Goal: Task Accomplishment & Management: Use online tool/utility

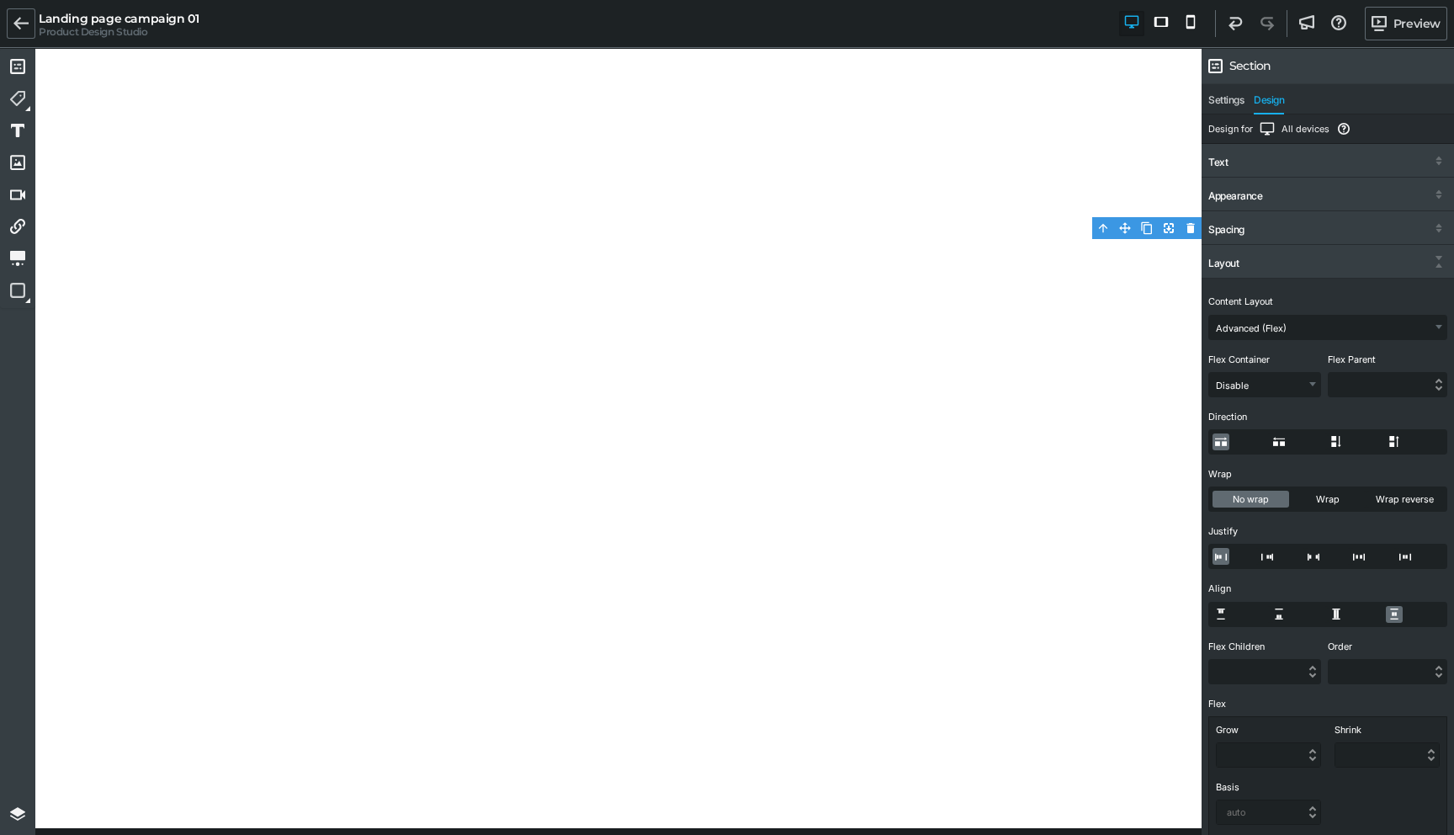
select select "gjs-flex-advanced"
select select "%"
select select "px"
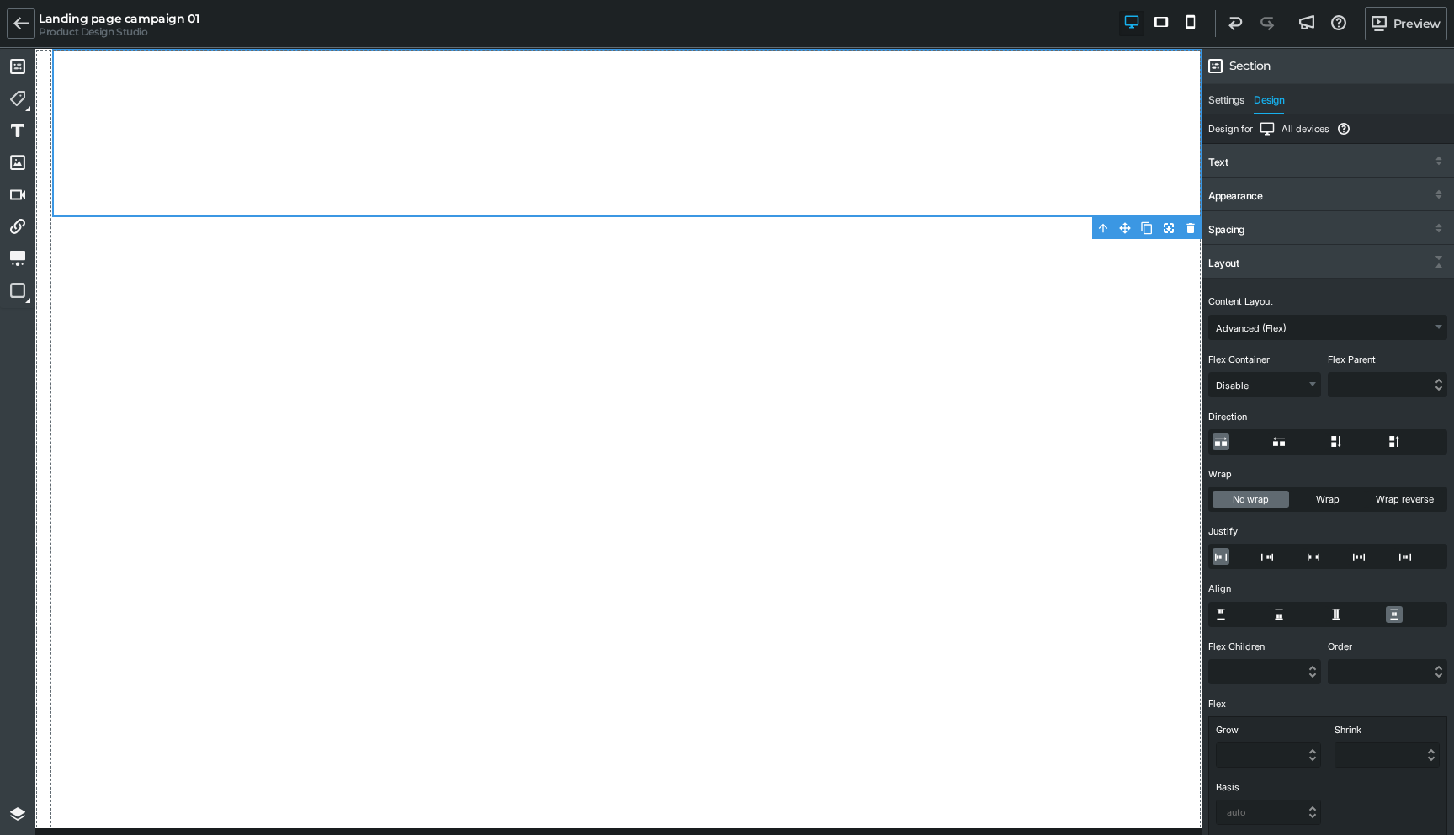
scroll to position [141, 0]
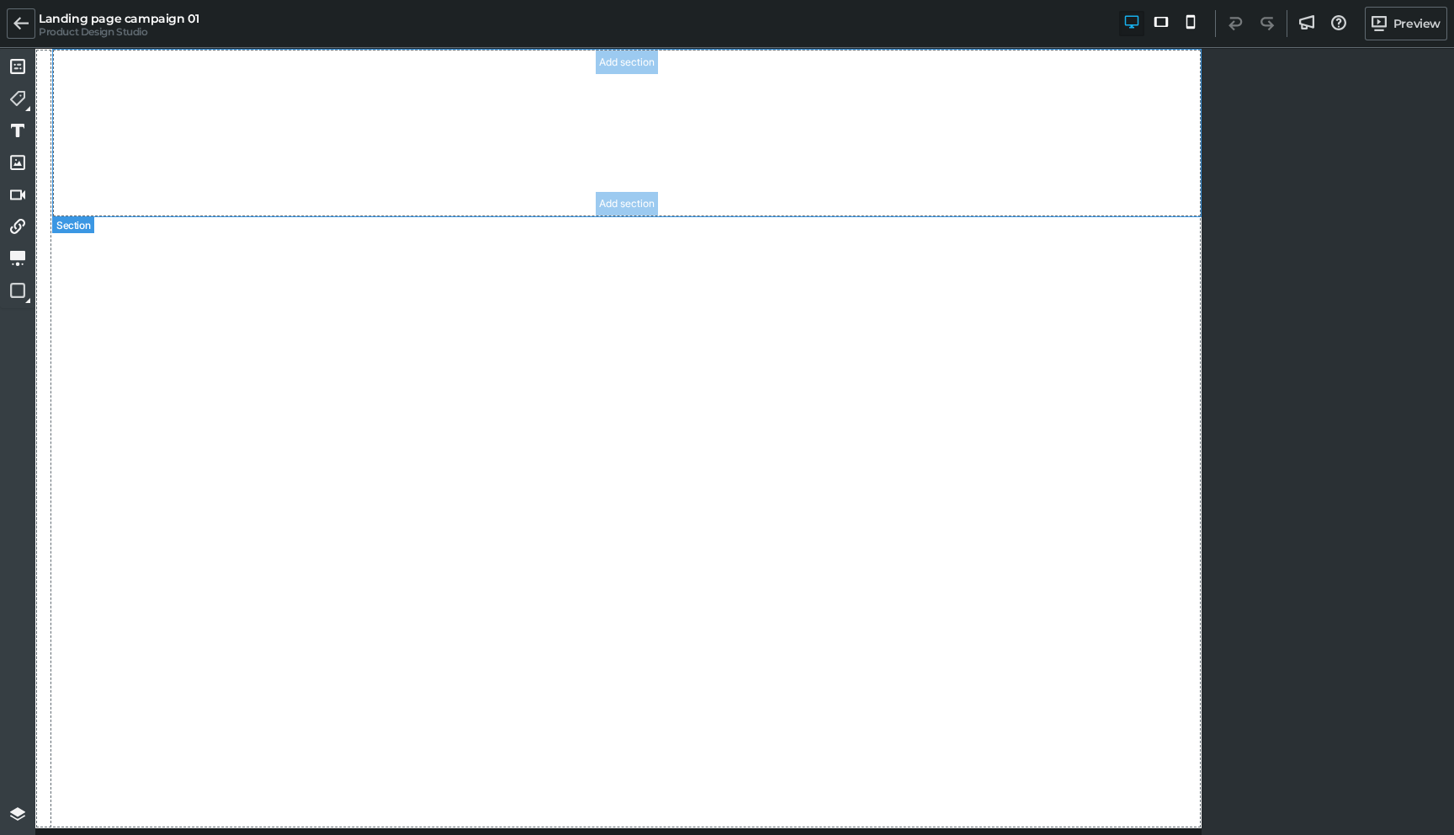
click at [815, 172] on section "Add section Add section" at bounding box center [626, 133] width 1149 height 168
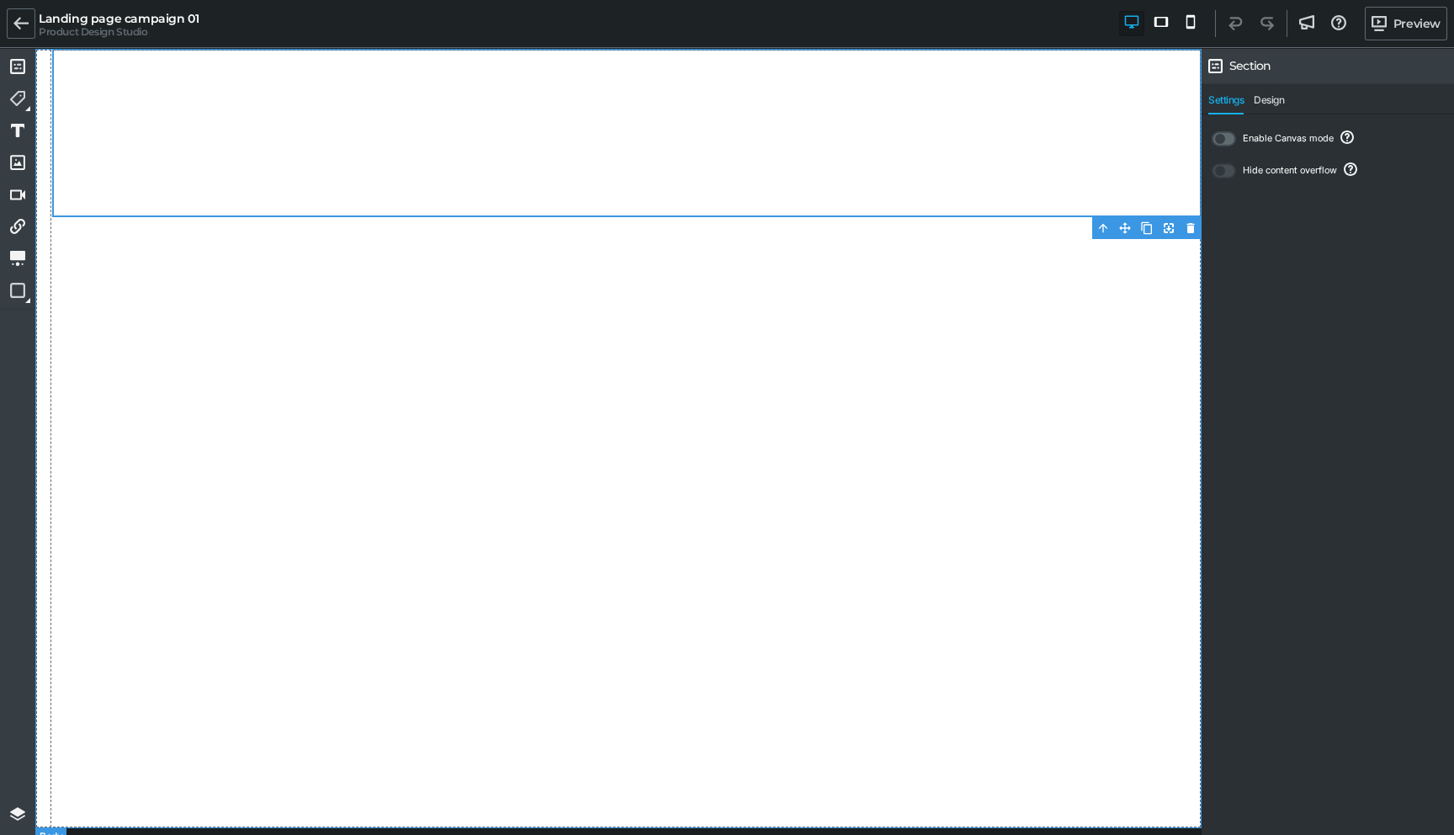
click at [833, 300] on div at bounding box center [618, 438] width 1166 height 779
click at [878, 104] on section "Add section Add section" at bounding box center [626, 133] width 1149 height 168
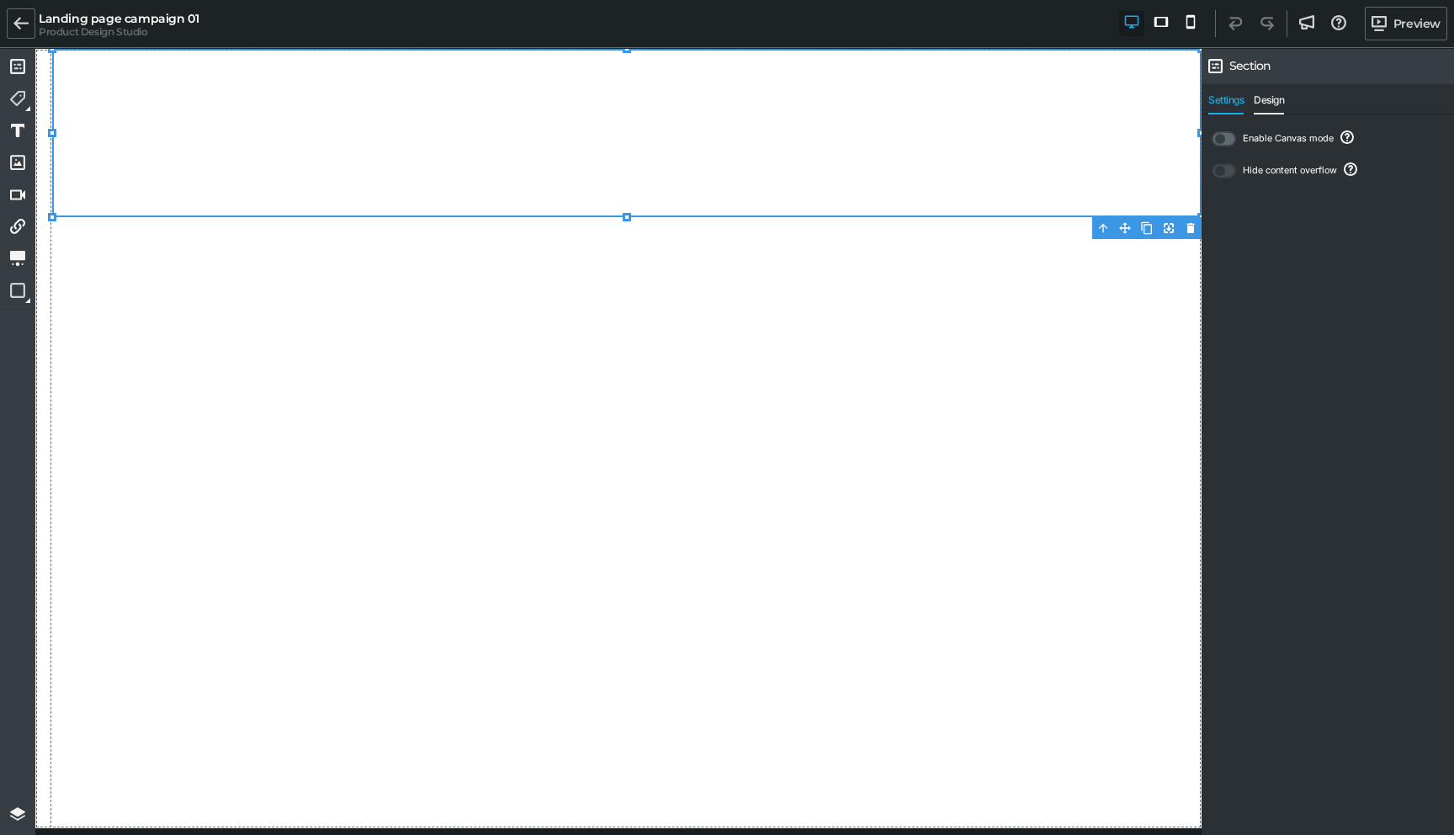
click at [1270, 95] on span "Design" at bounding box center [1269, 104] width 30 height 20
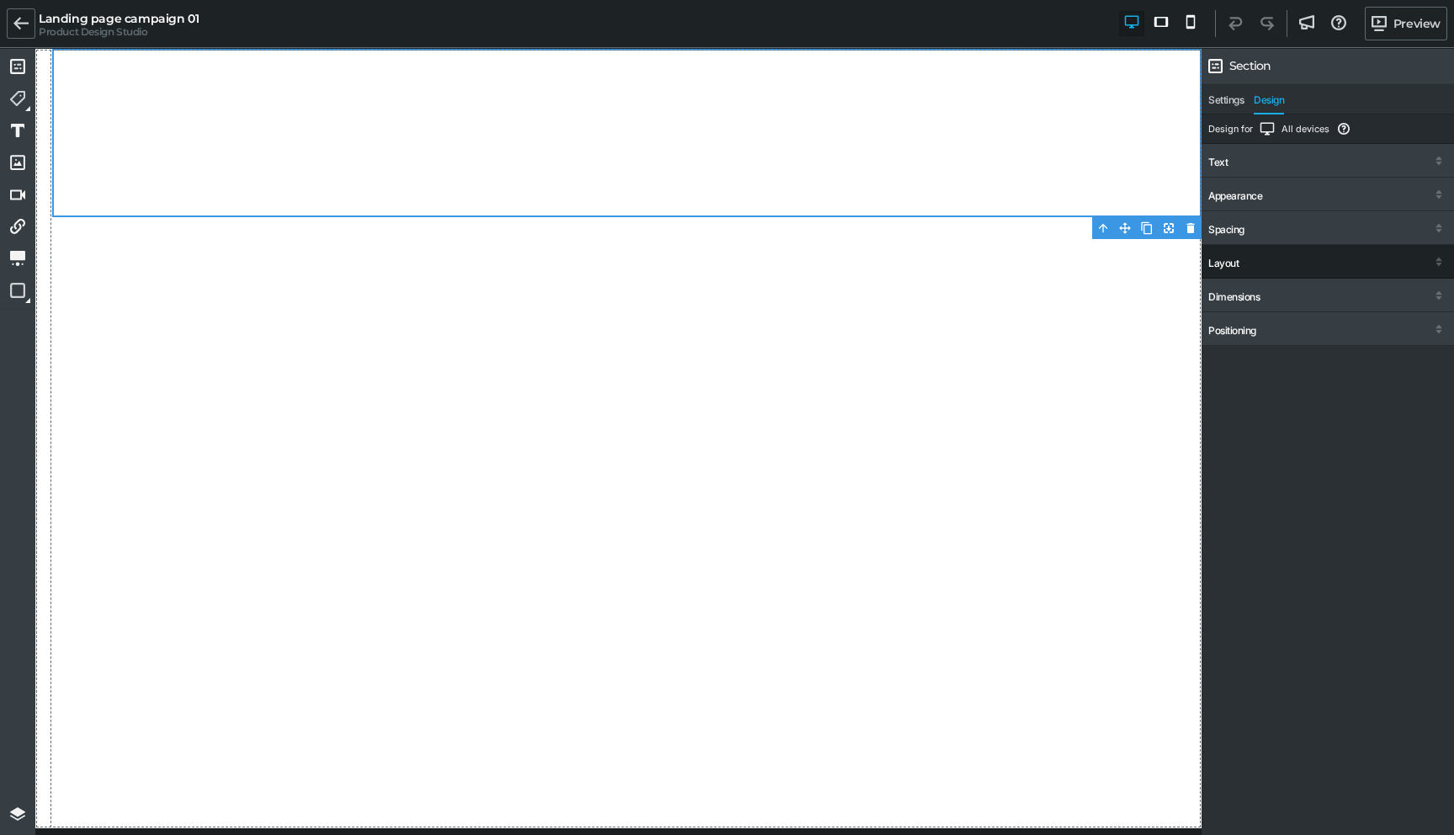
click at [1241, 271] on div "Layout" at bounding box center [1328, 263] width 252 height 30
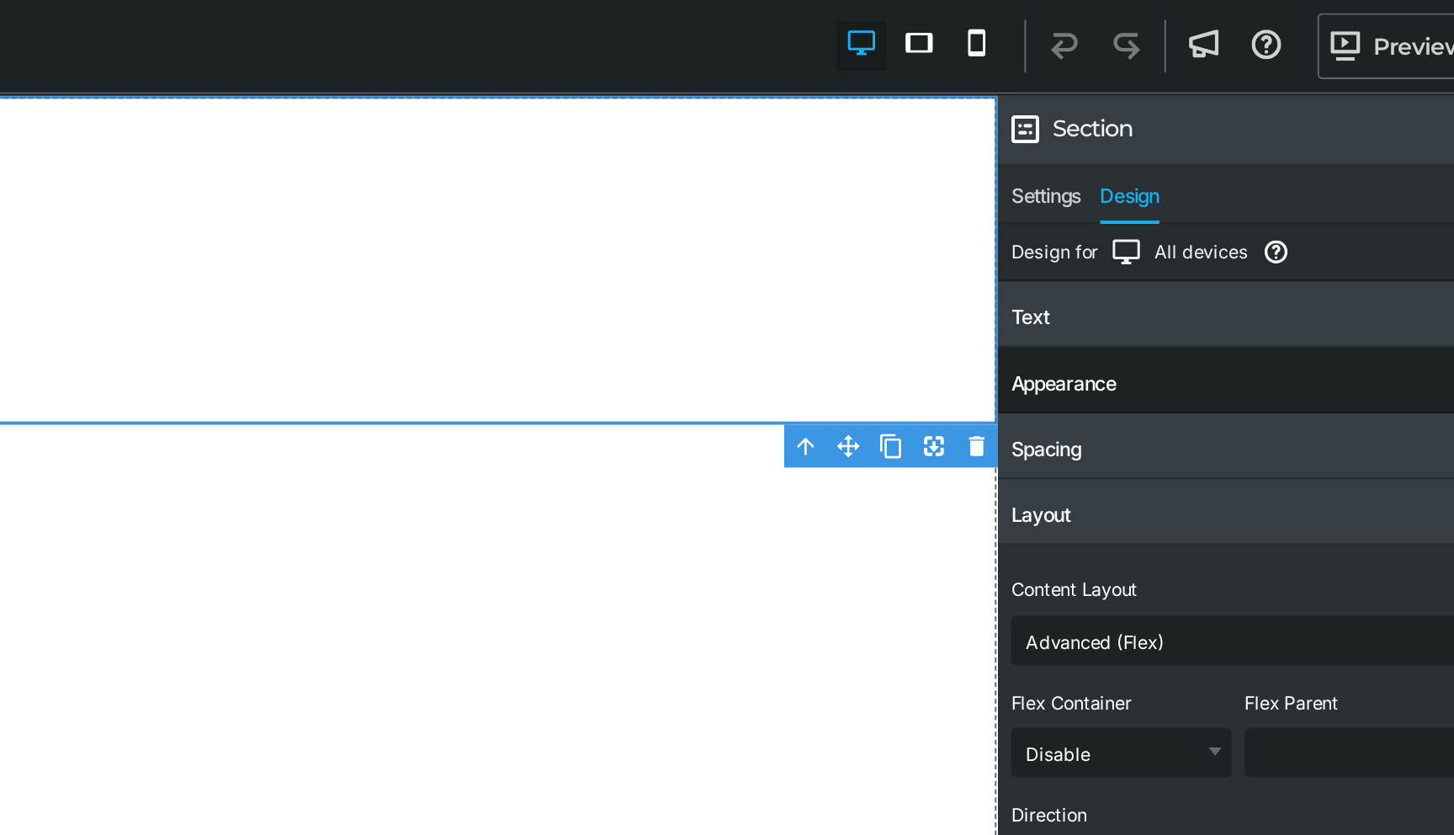
click at [1250, 192] on div "Appearance" at bounding box center [1235, 196] width 54 height 12
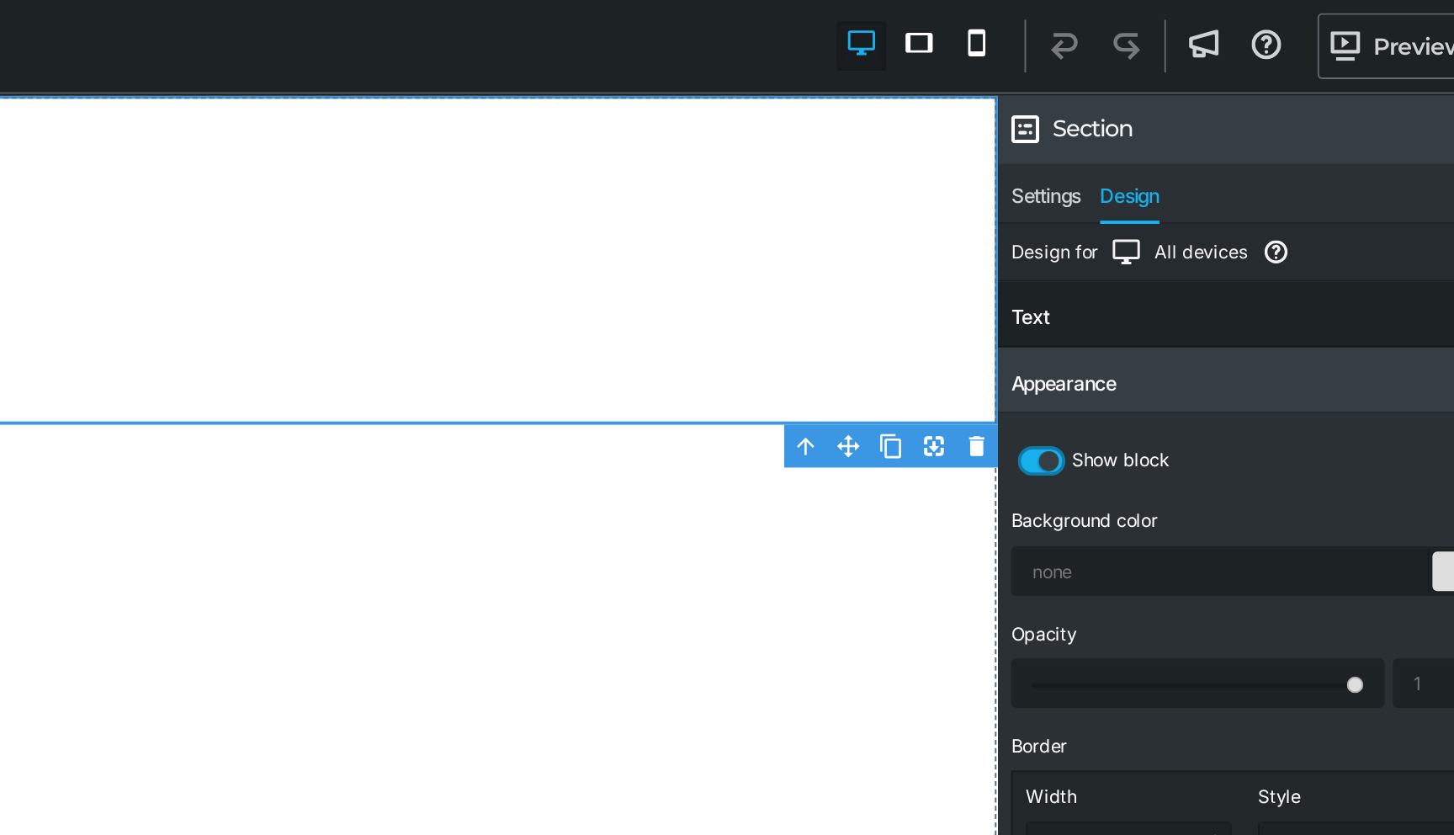
click at [1246, 145] on div "Text Font [PERSON_NAME] Comic Neue Crimson Pro Fira Sans Inter [PERSON_NAME] Mo…" at bounding box center [1328, 161] width 252 height 34
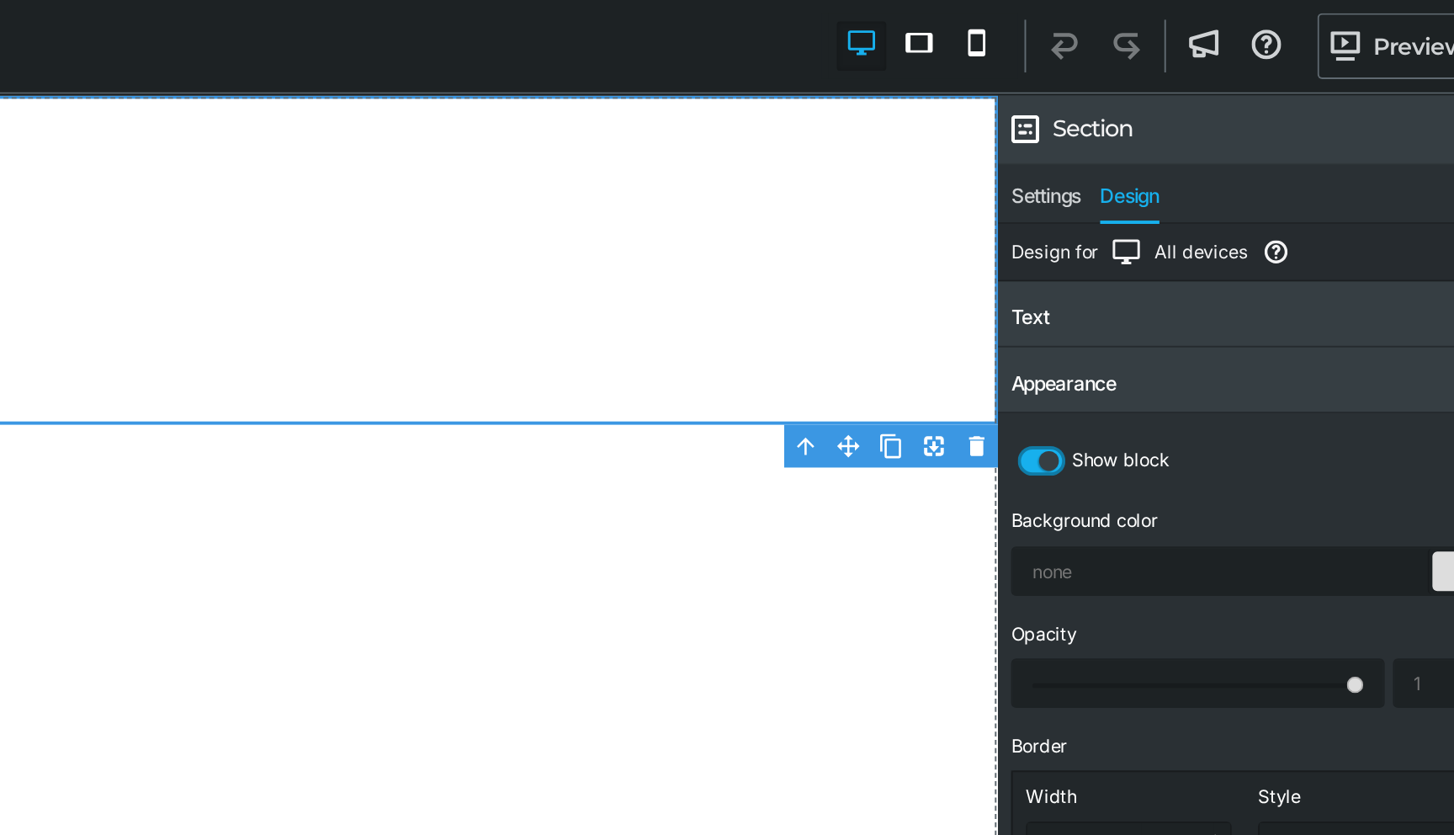
click at [1245, 142] on div "Design for All devices Indicates which device layout you're currently editing. …" at bounding box center [1328, 128] width 252 height 29
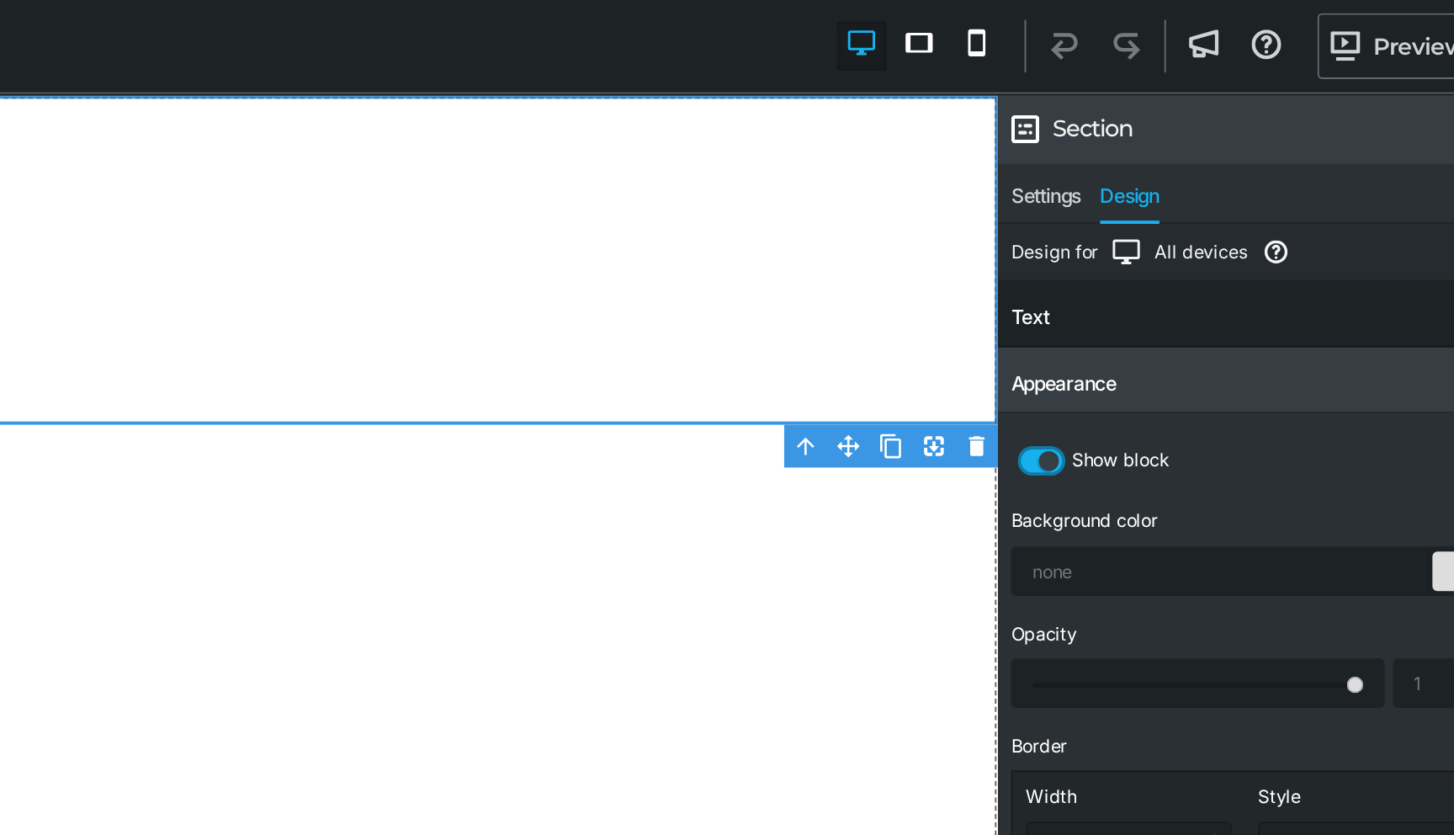
click at [1245, 158] on div "Text" at bounding box center [1328, 162] width 252 height 30
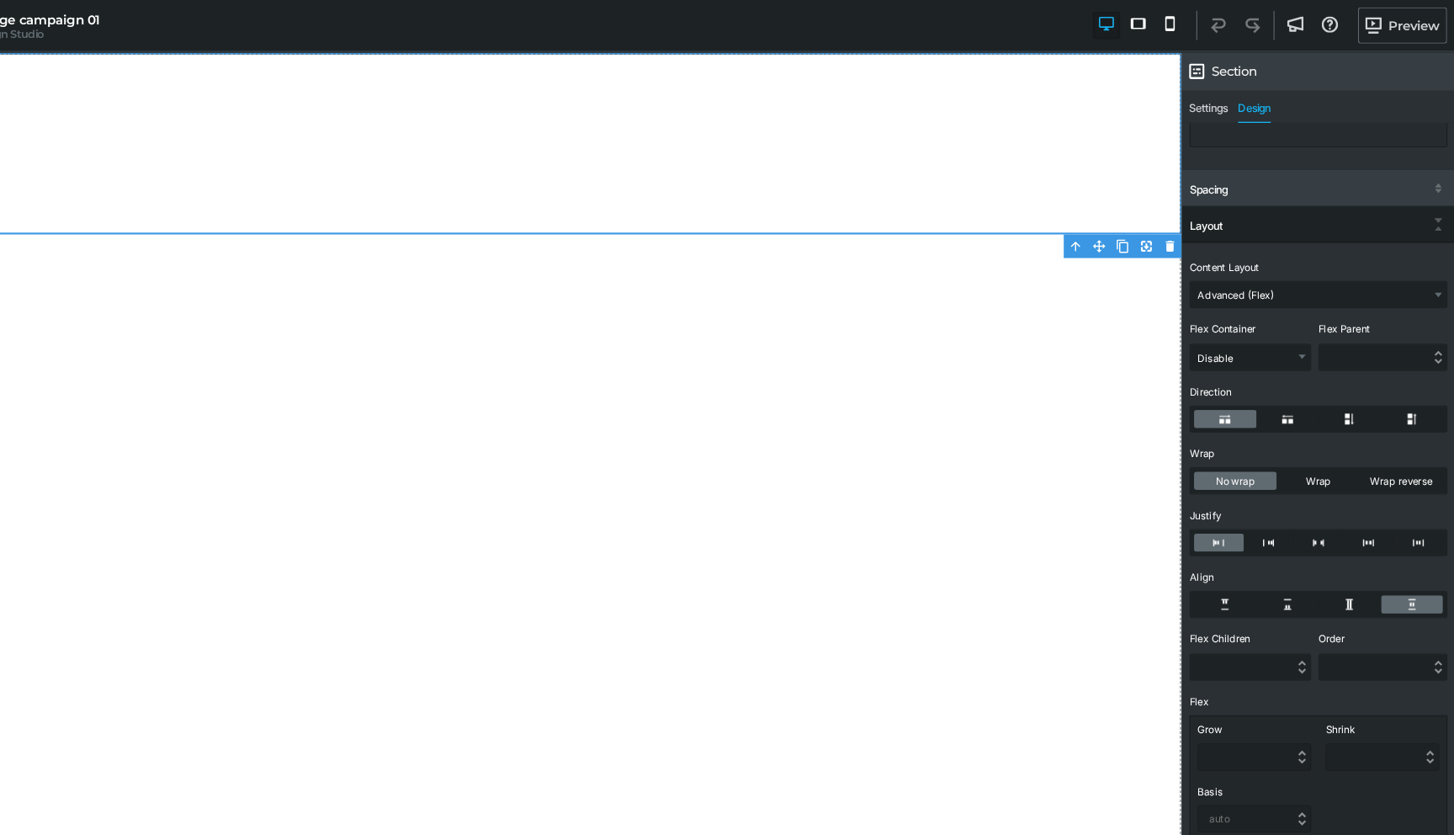
scroll to position [973, 0]
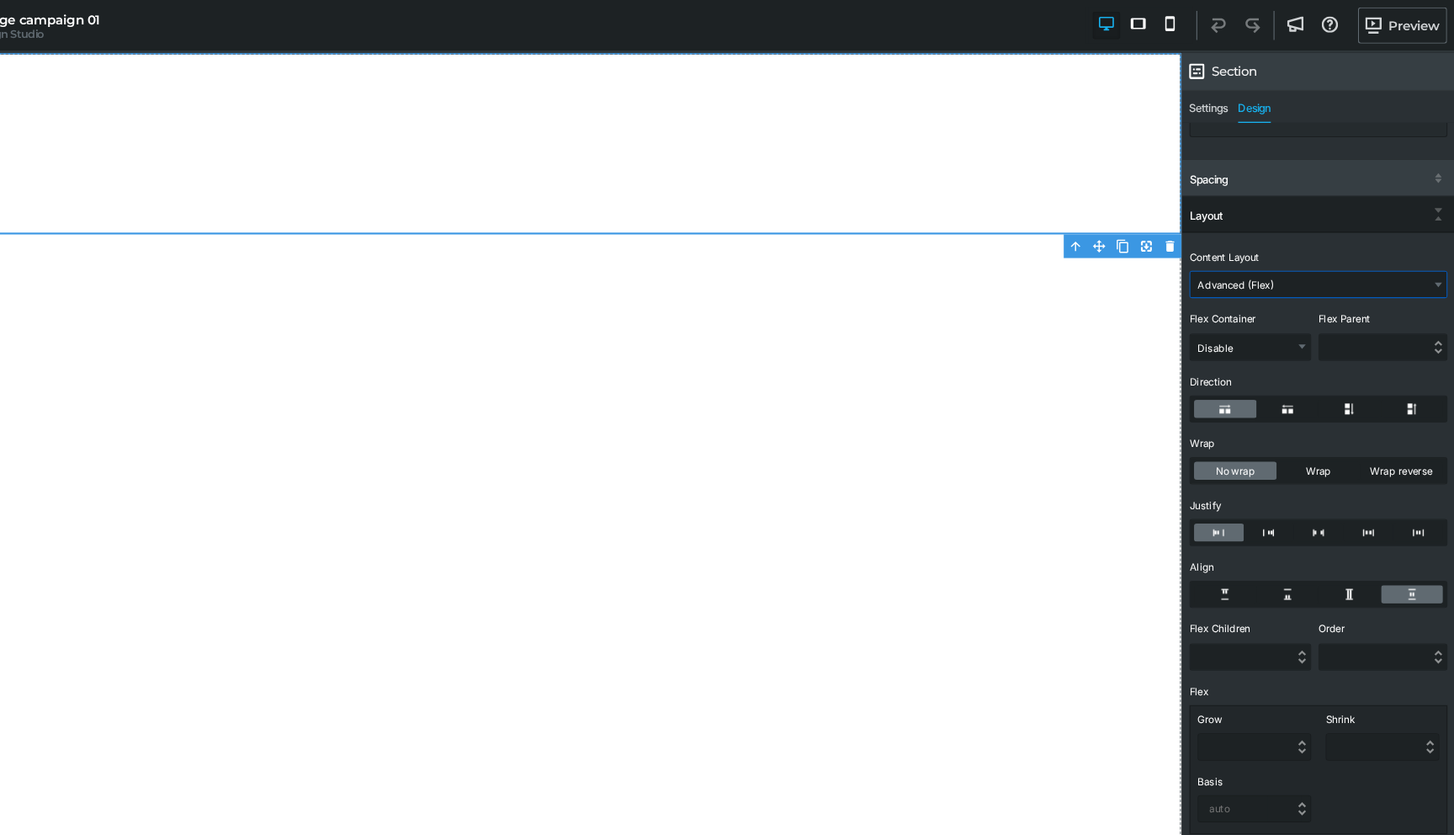
click at [1274, 263] on select "Inline Stacked Advanced (Flex)" at bounding box center [1327, 264] width 237 height 24
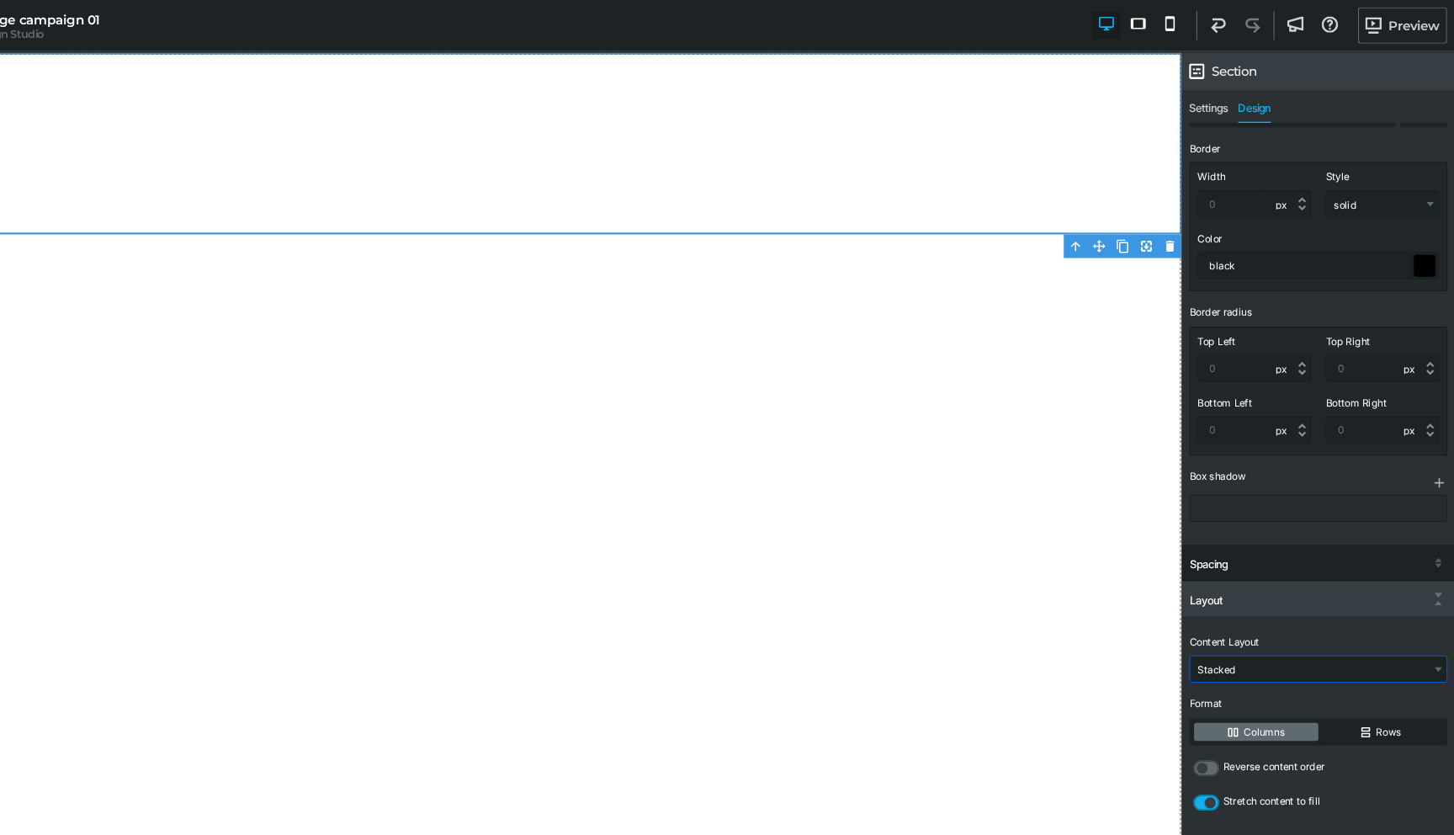
scroll to position [621, 0]
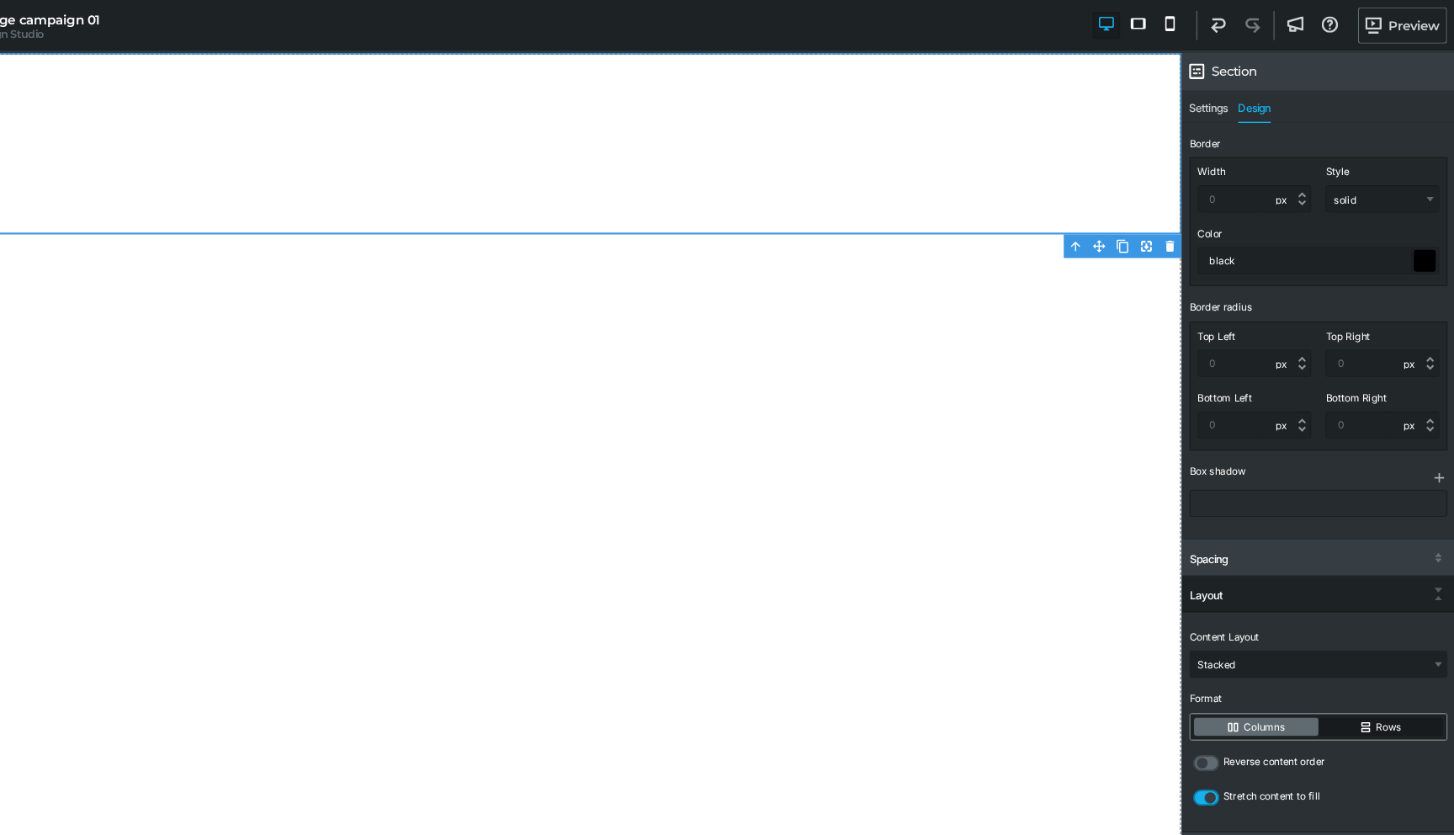
click at [1351, 671] on label "Rows" at bounding box center [1385, 673] width 115 height 17
click at [0, 0] on input "Rows" at bounding box center [0, 0] width 0 height 0
click at [1247, 708] on span "Reverse content order" at bounding box center [1286, 705] width 94 height 11
click at [1228, 708] on label at bounding box center [1224, 706] width 24 height 15
click at [0, 0] on input "checkbox" at bounding box center [0, 0] width 0 height 0
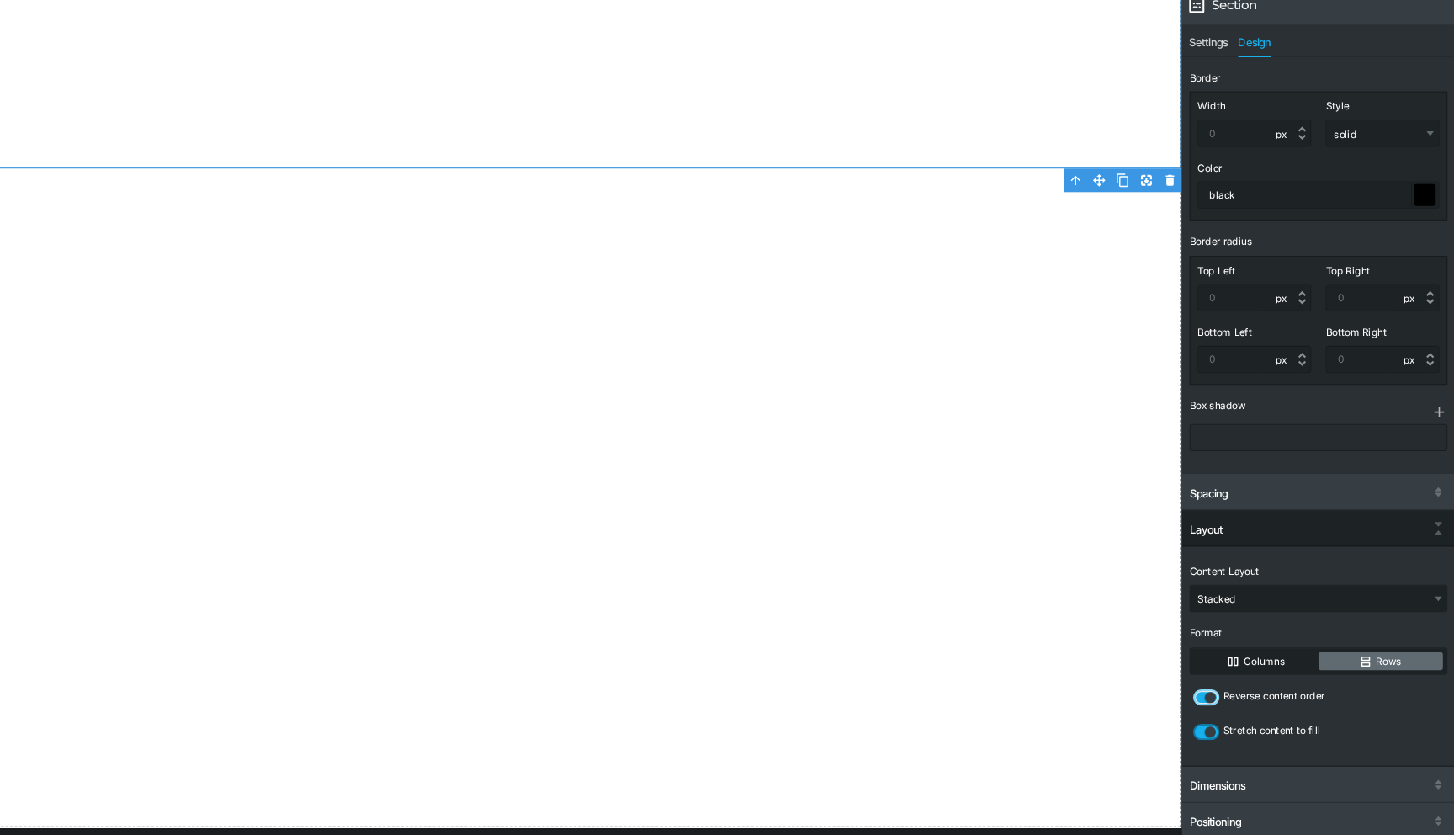
click at [1226, 707] on icon at bounding box center [1228, 706] width 14 height 14
click at [0, 0] on input "checkbox" at bounding box center [0, 0] width 0 height 0
click at [1226, 736] on icon at bounding box center [1228, 738] width 14 height 14
click at [0, 0] on input "checkbox" at bounding box center [0, 0] width 0 height 0
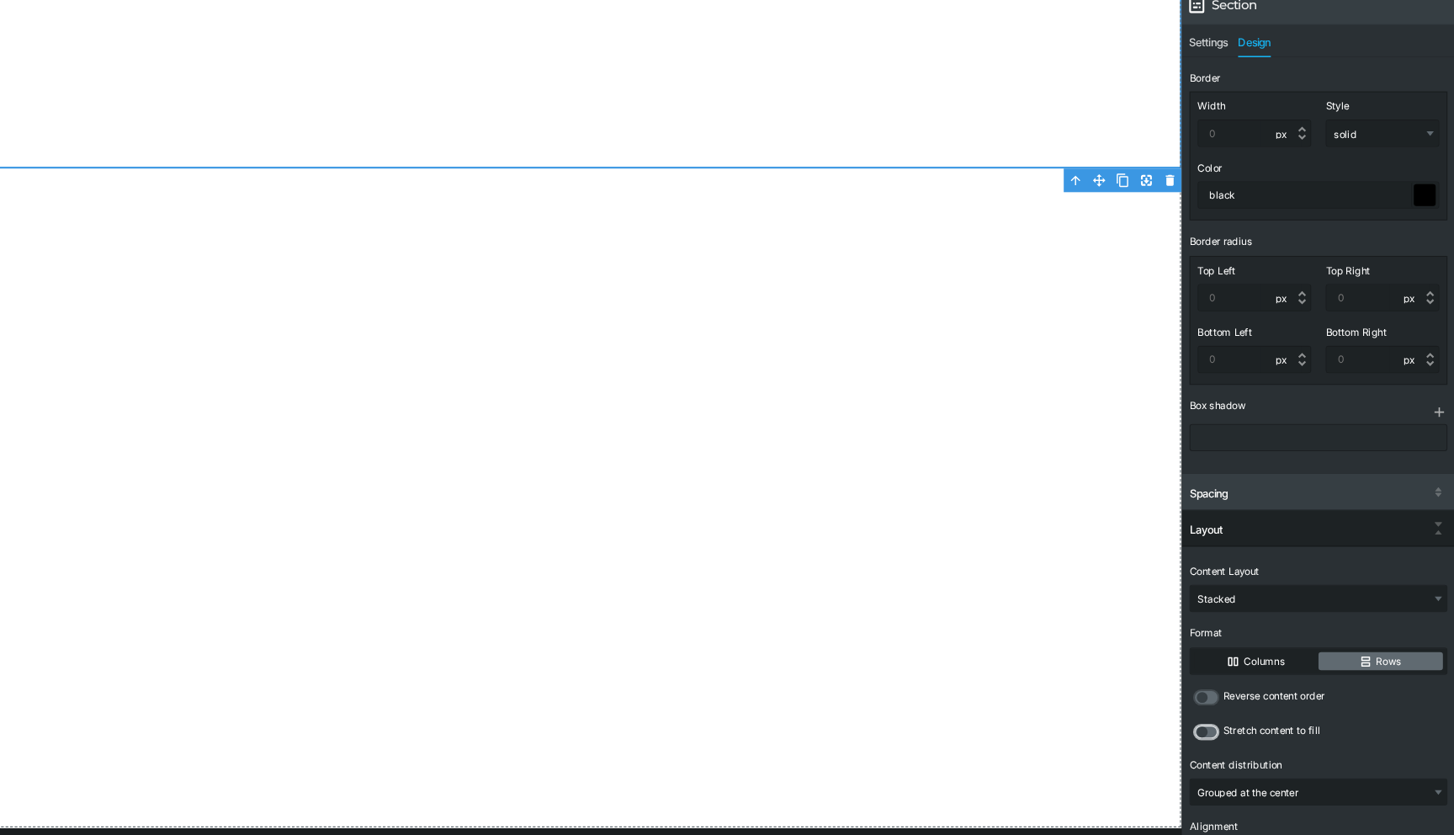
click at [1226, 736] on label at bounding box center [1224, 738] width 24 height 15
click at [0, 0] on input "checkbox" at bounding box center [0, 0] width 0 height 0
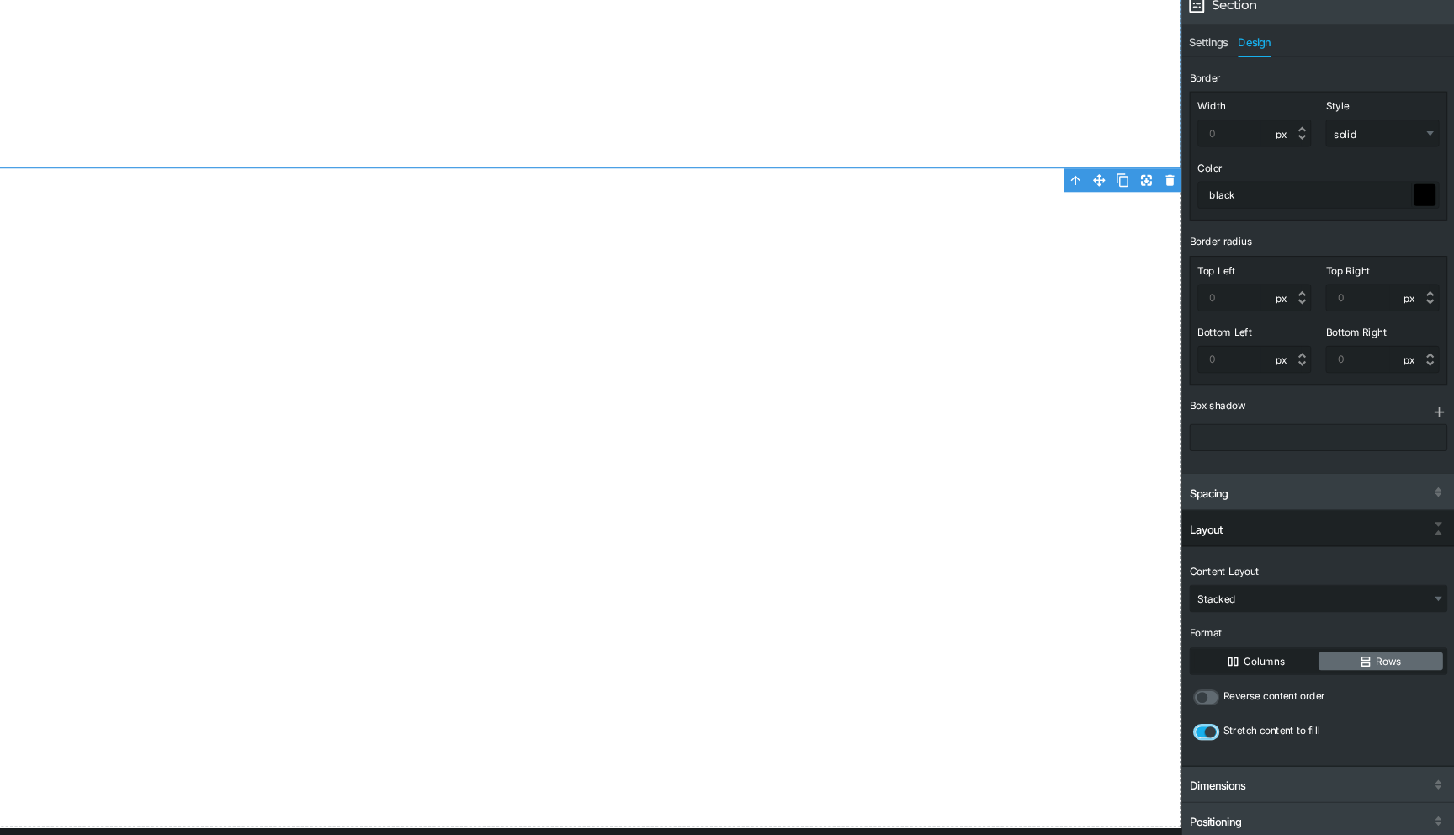
click at [1226, 736] on icon at bounding box center [1228, 738] width 14 height 14
click at [0, 0] on input "checkbox" at bounding box center [0, 0] width 0 height 0
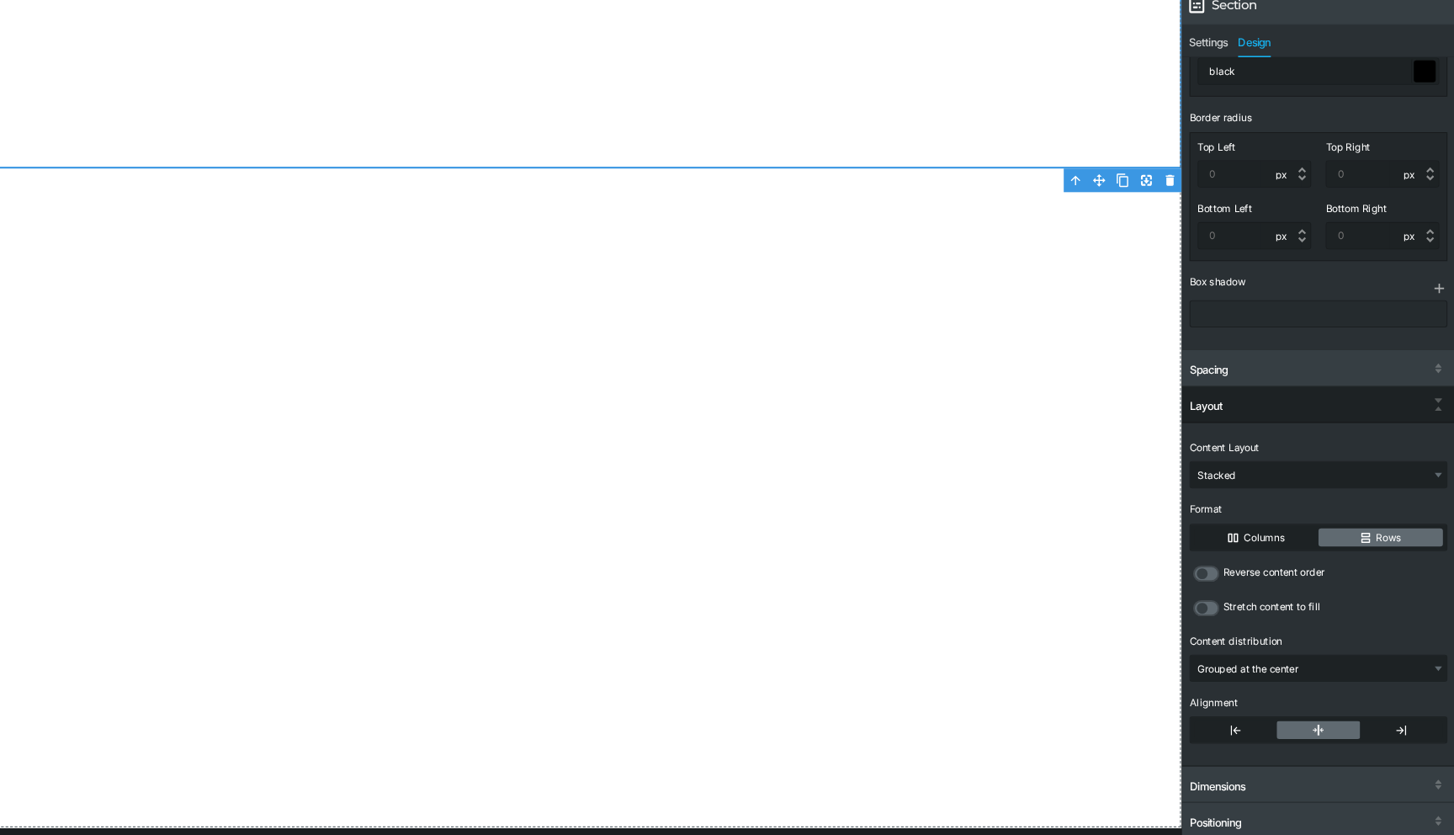
scroll to position [0, 0]
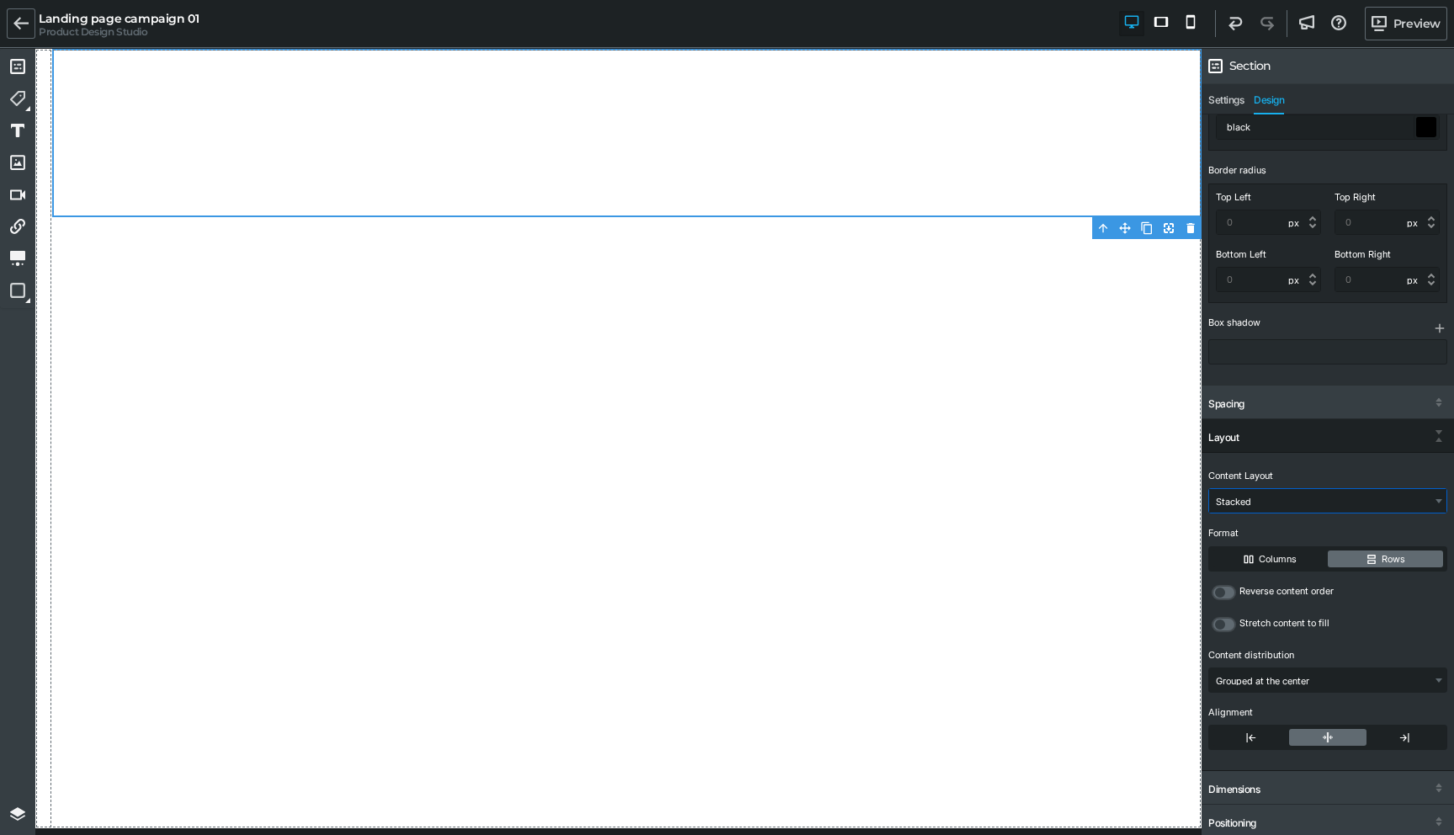
click at [1256, 489] on select "Inline Stacked Advanced (Flex)" at bounding box center [1327, 501] width 237 height 24
select select "gjs-flex-advanced"
select select "block"
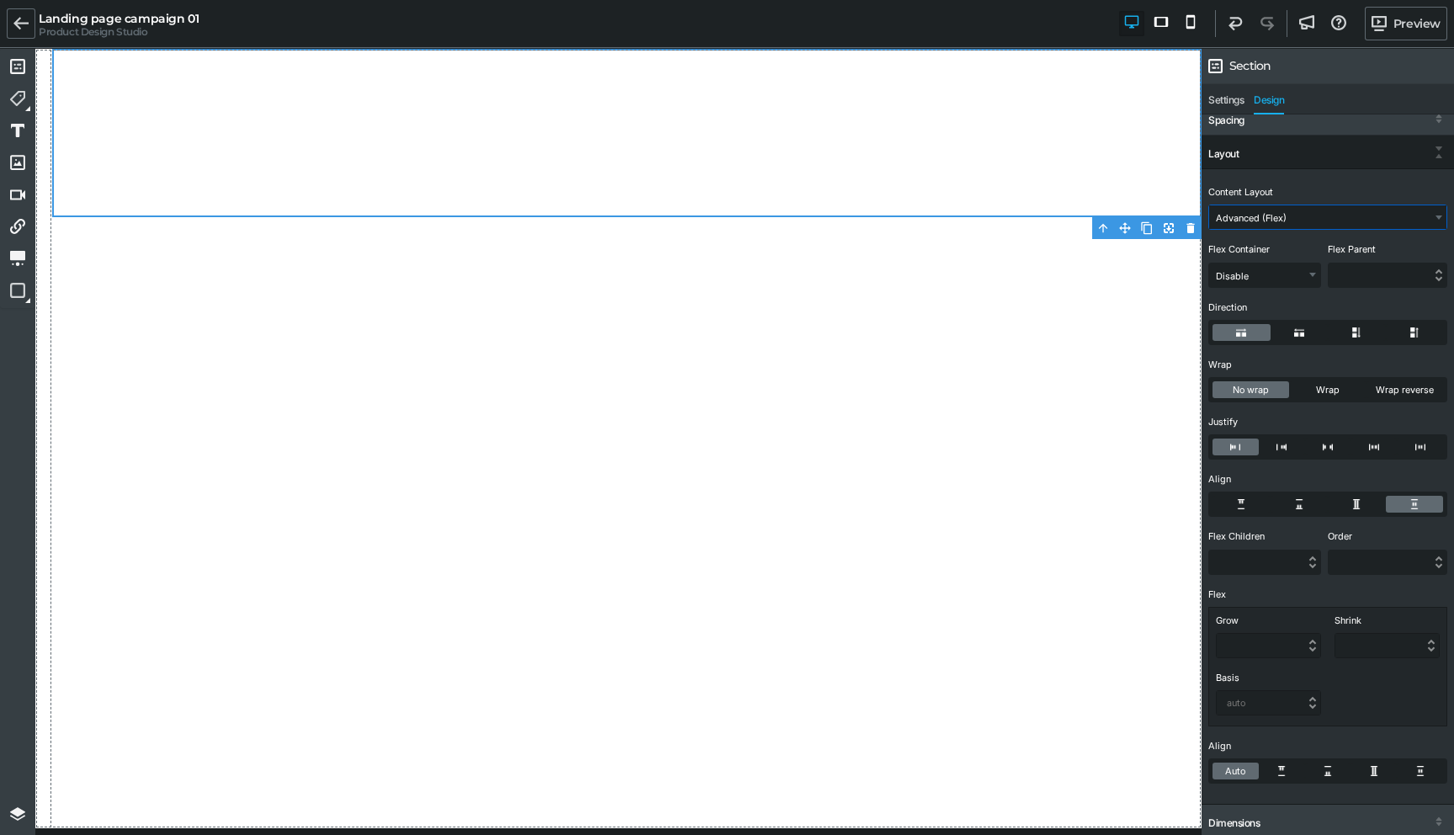
scroll to position [1053, 0]
